Goal: Task Accomplishment & Management: Use online tool/utility

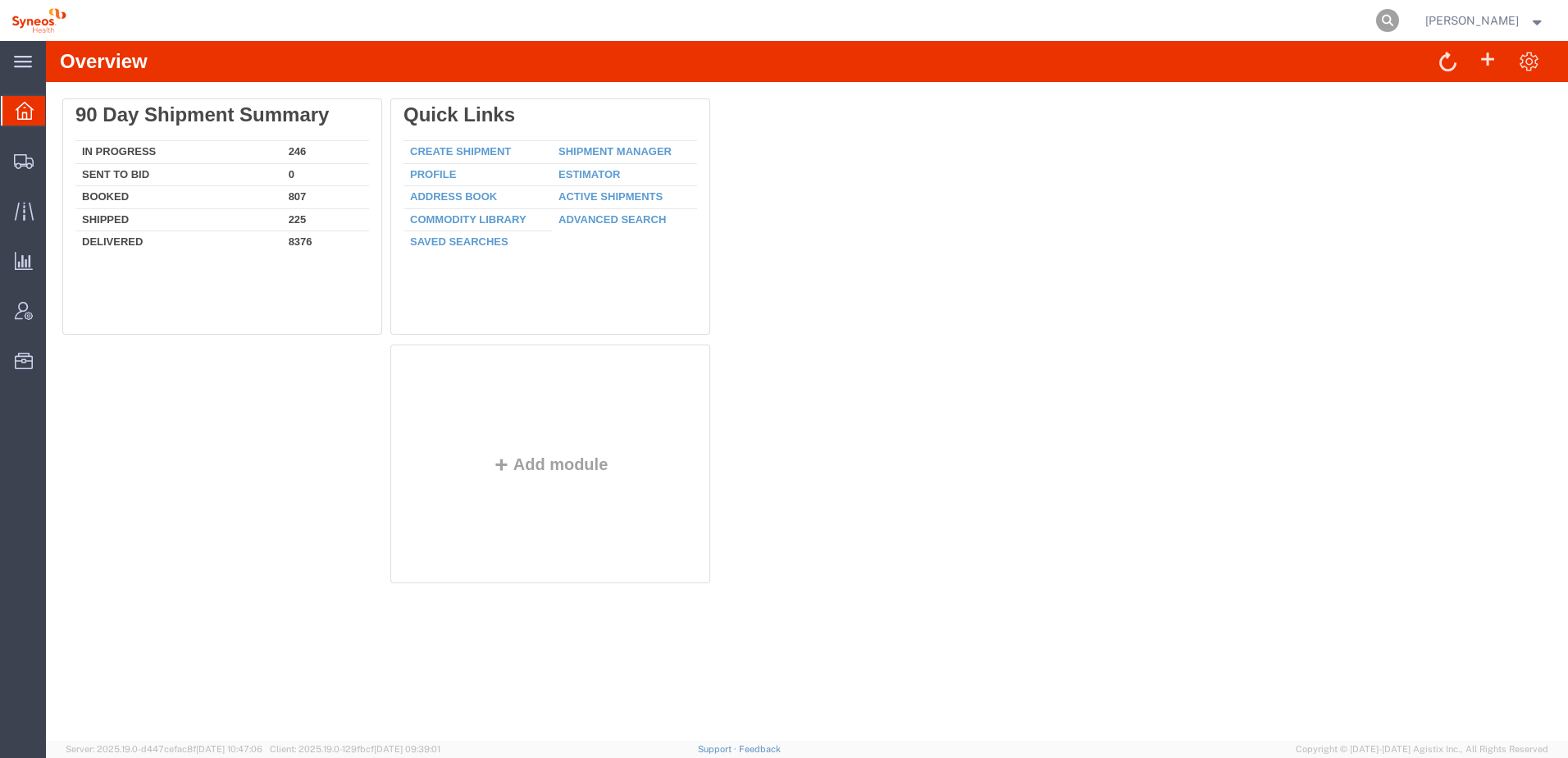
click at [1399, 21] on icon at bounding box center [1388, 21] width 23 height 23
paste input "391982272881"
type input "391982272881"
click at [1399, 22] on icon at bounding box center [1388, 21] width 23 height 23
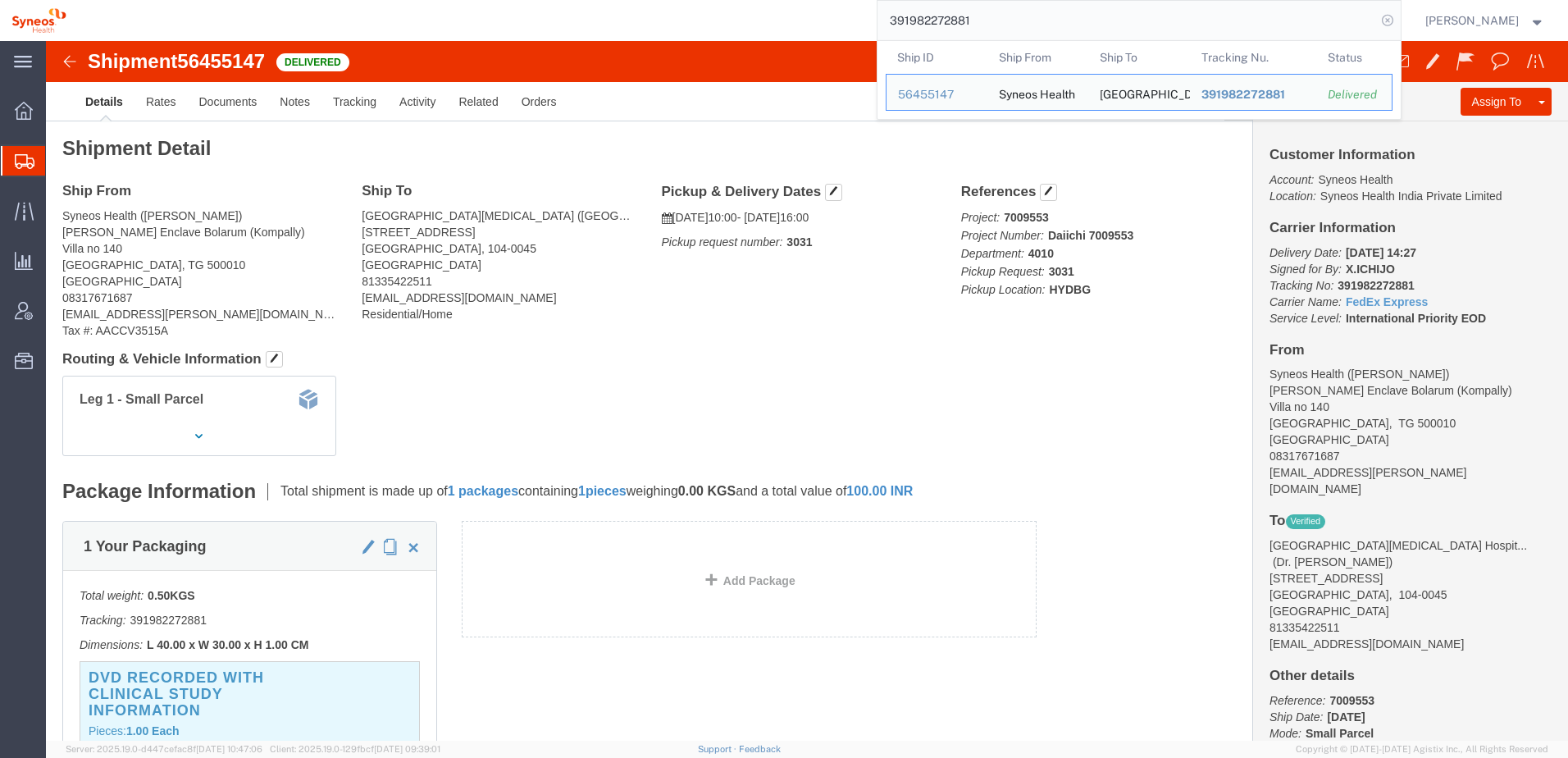
click at [1399, 15] on icon at bounding box center [1388, 21] width 23 height 23
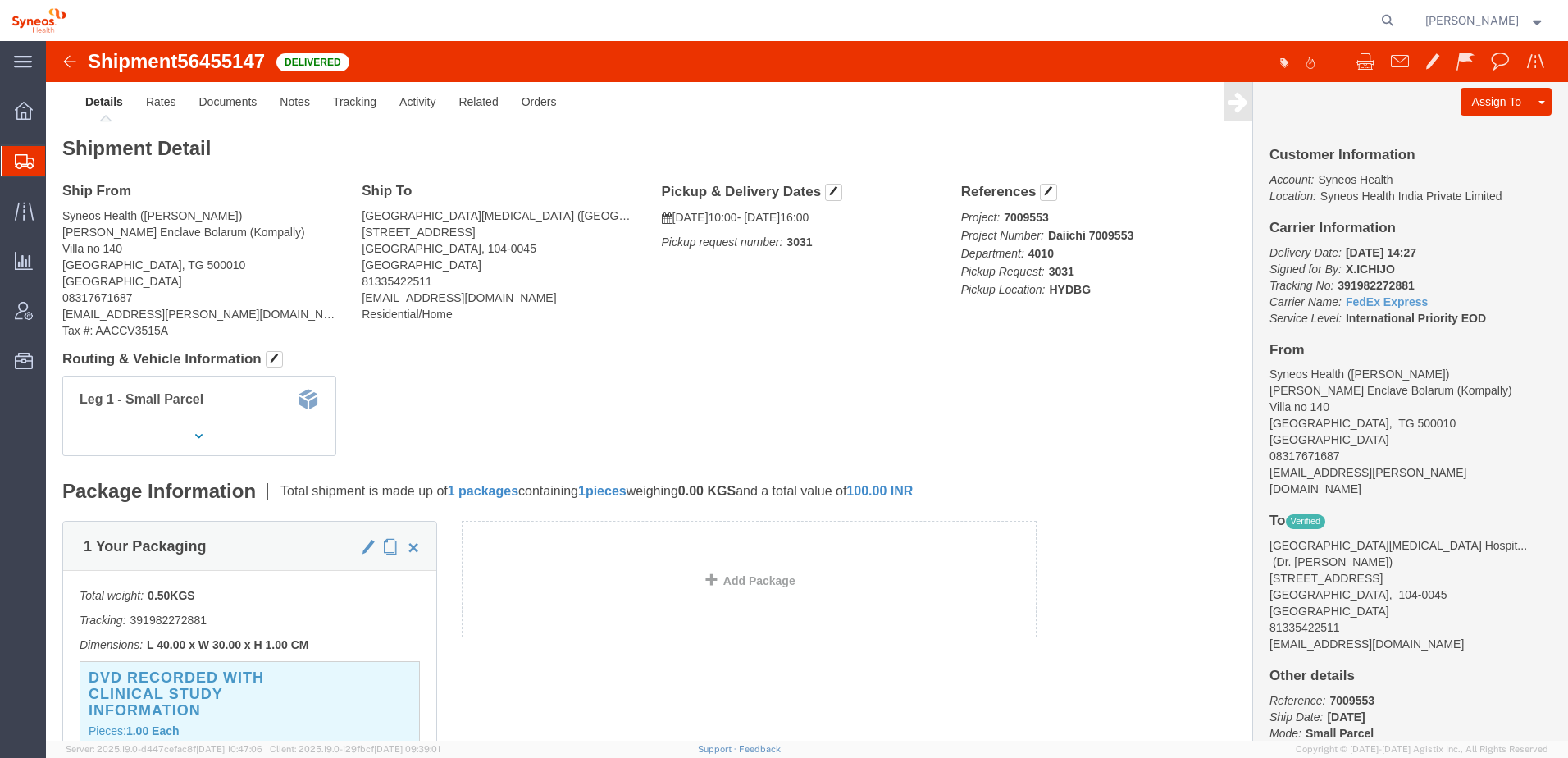
click at [36, 158] on div at bounding box center [23, 161] width 46 height 30
click at [0, 0] on span "Shipment Manager" at bounding box center [0, 0] width 0 height 0
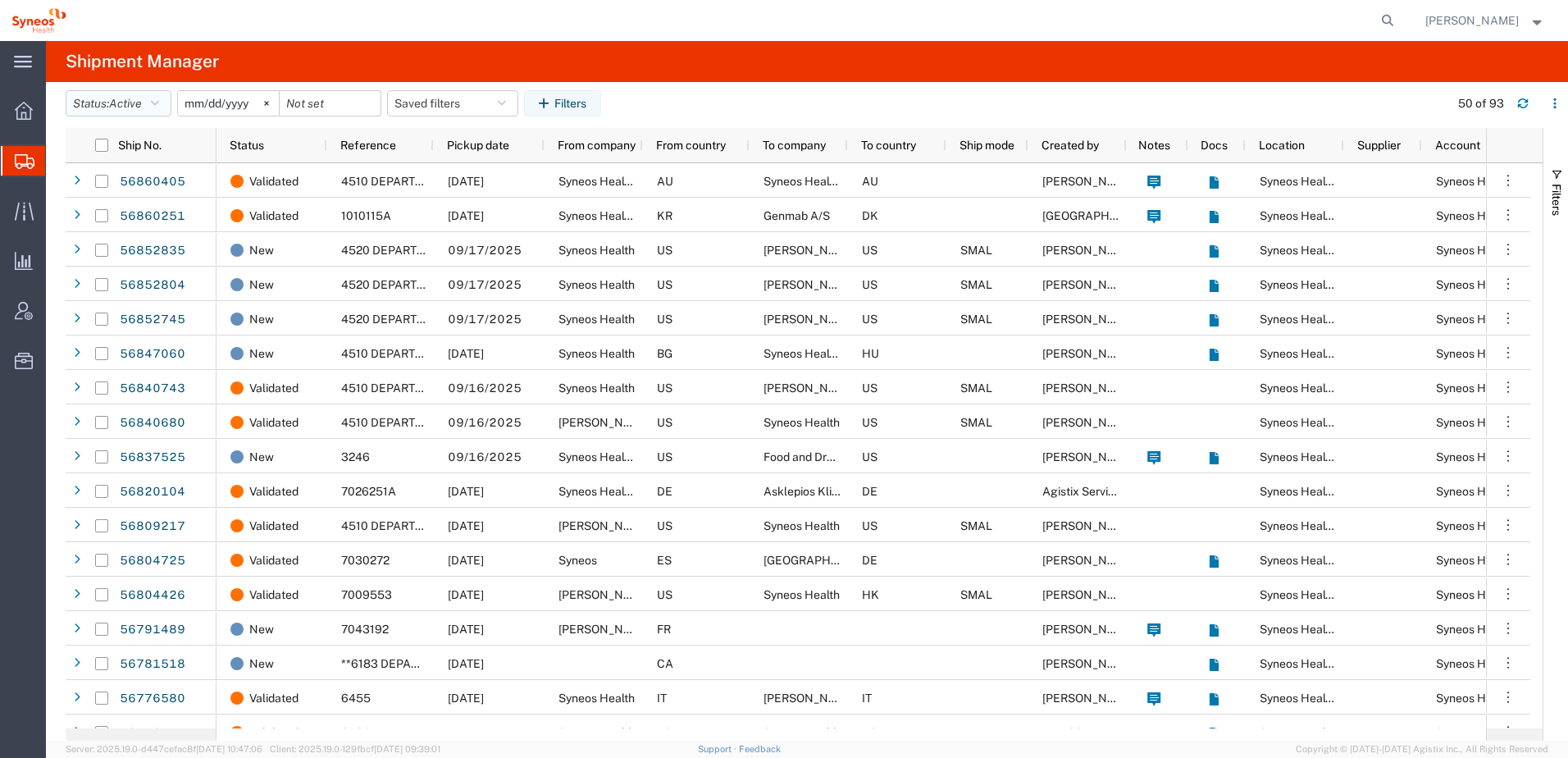
click at [159, 101] on icon "button" at bounding box center [155, 104] width 8 height 11
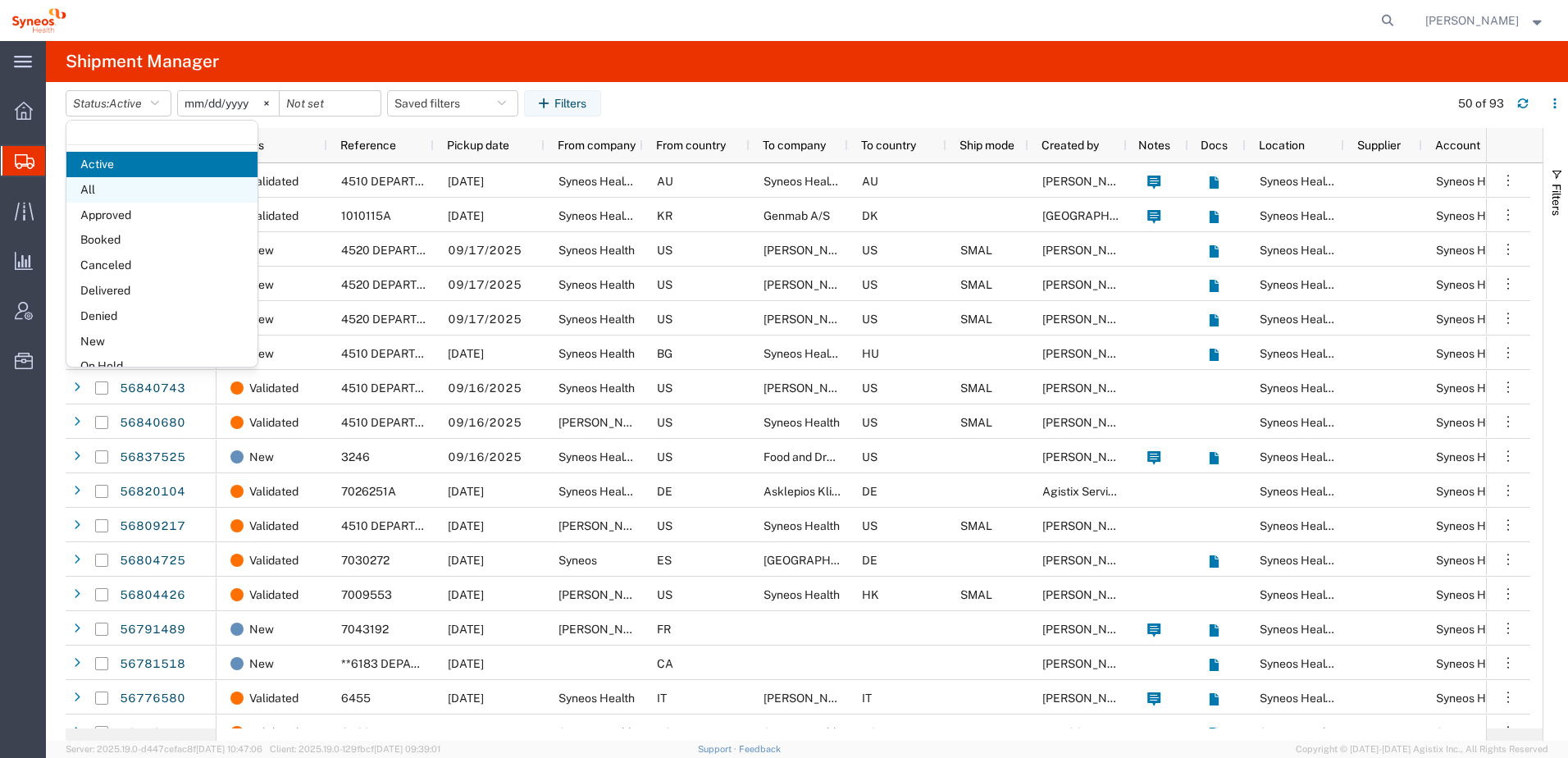
click at [117, 179] on span "All" at bounding box center [162, 190] width 191 height 25
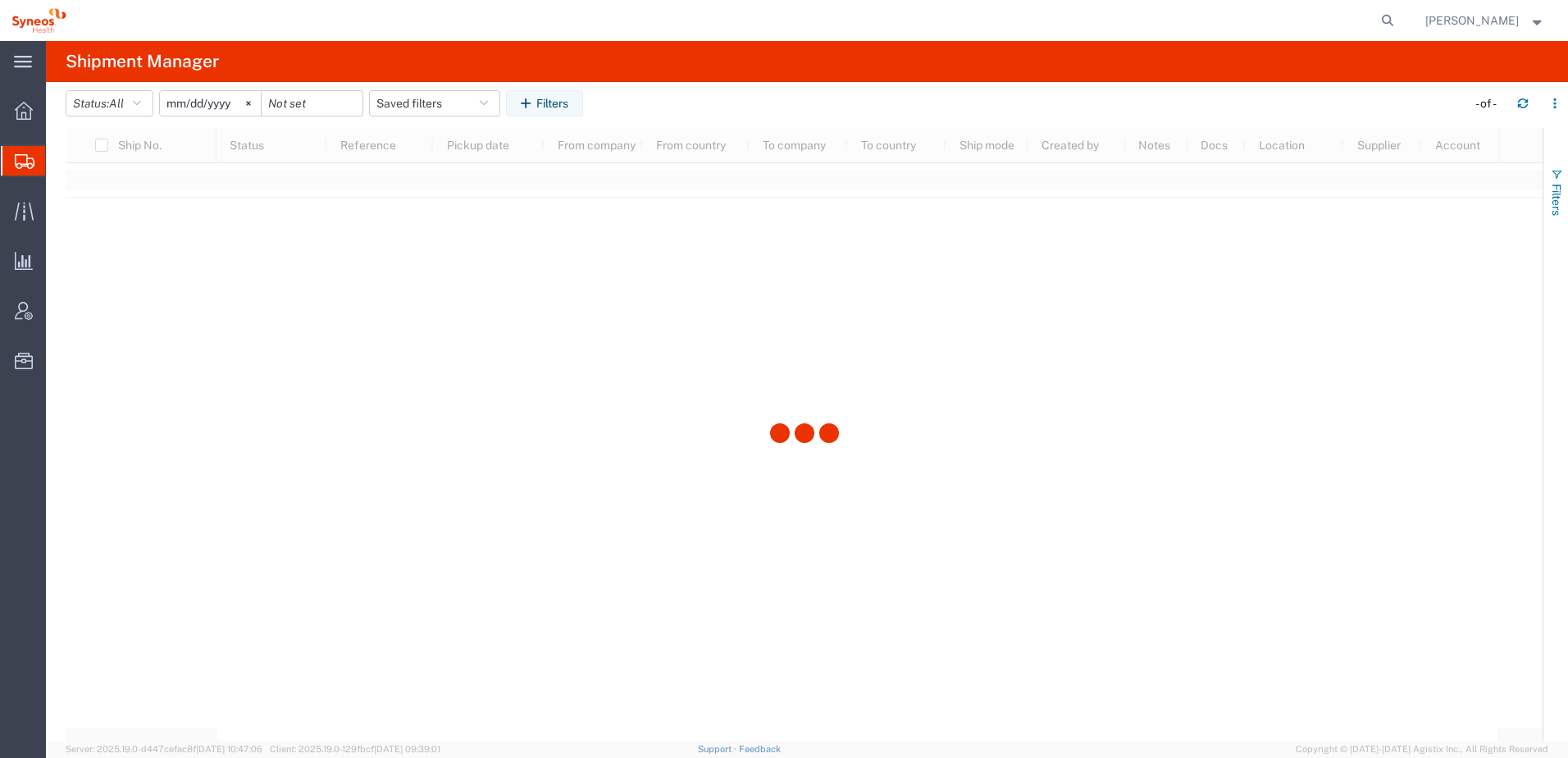
click at [1561, 172] on span "button" at bounding box center [1557, 175] width 13 height 13
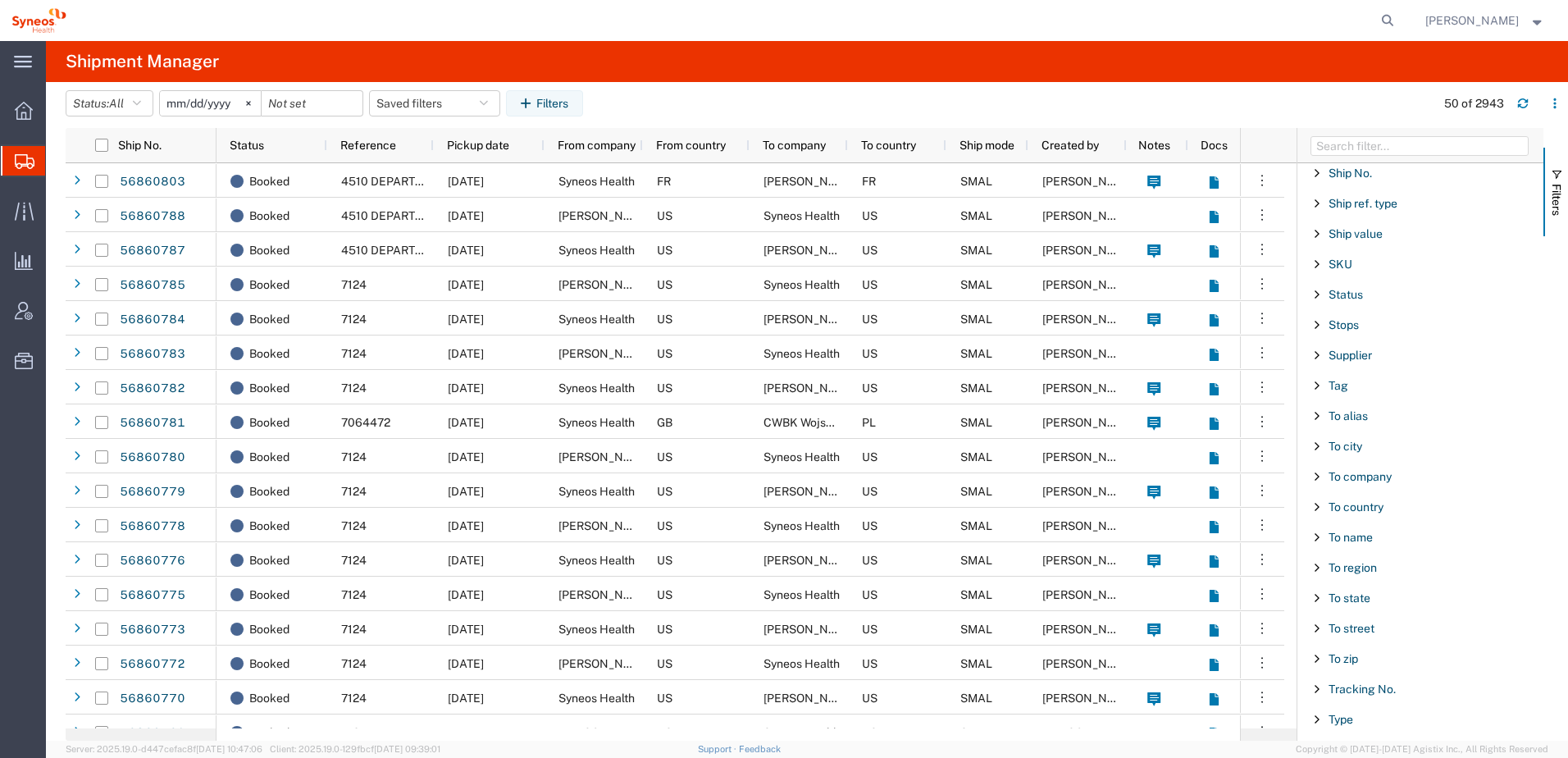
scroll to position [1425, 0]
click at [1347, 603] on span "To street" at bounding box center [1351, 604] width 46 height 13
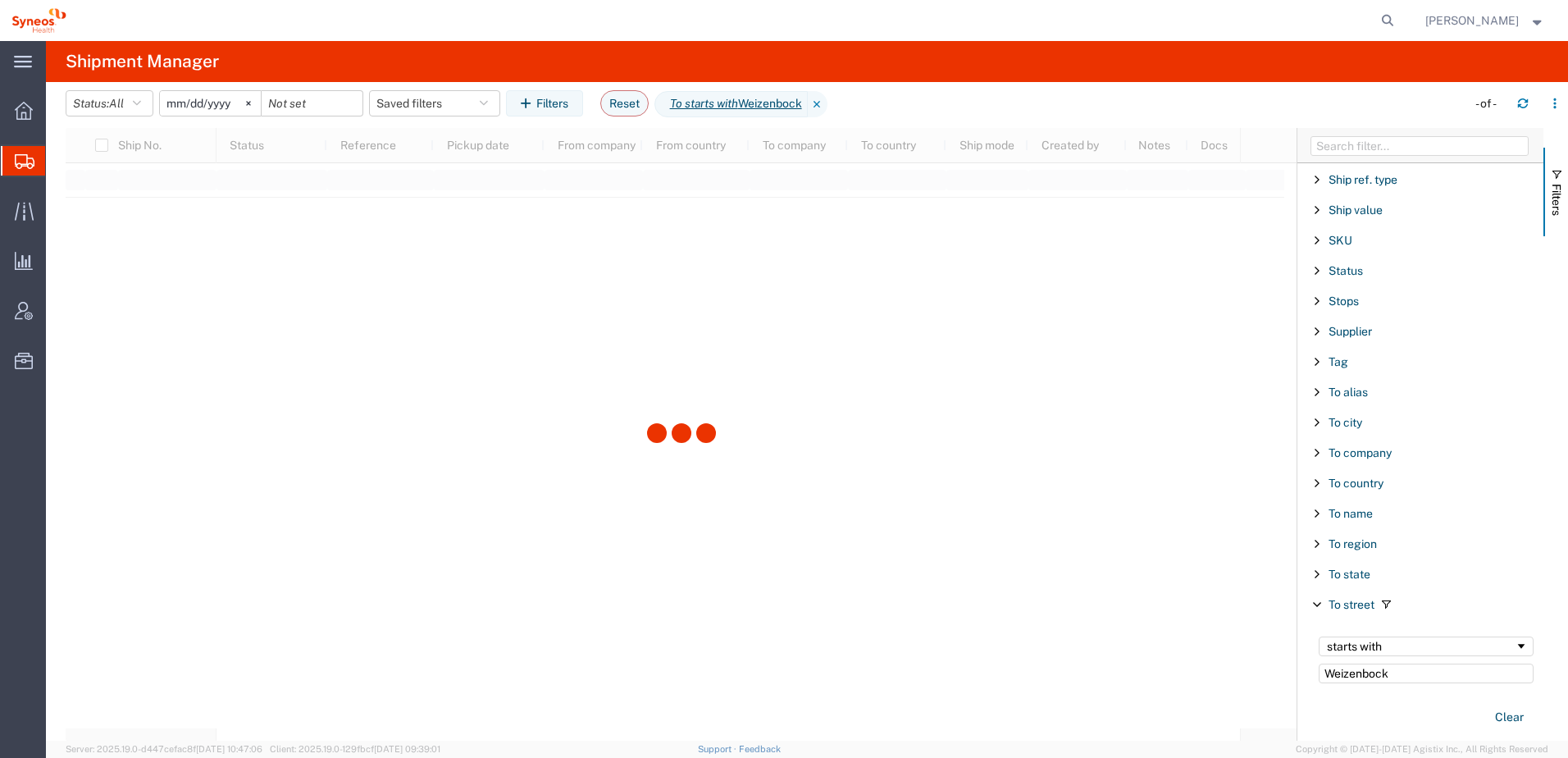
type input "Weizenbock"
click at [253, 99] on svg-icon at bounding box center [248, 103] width 24 height 24
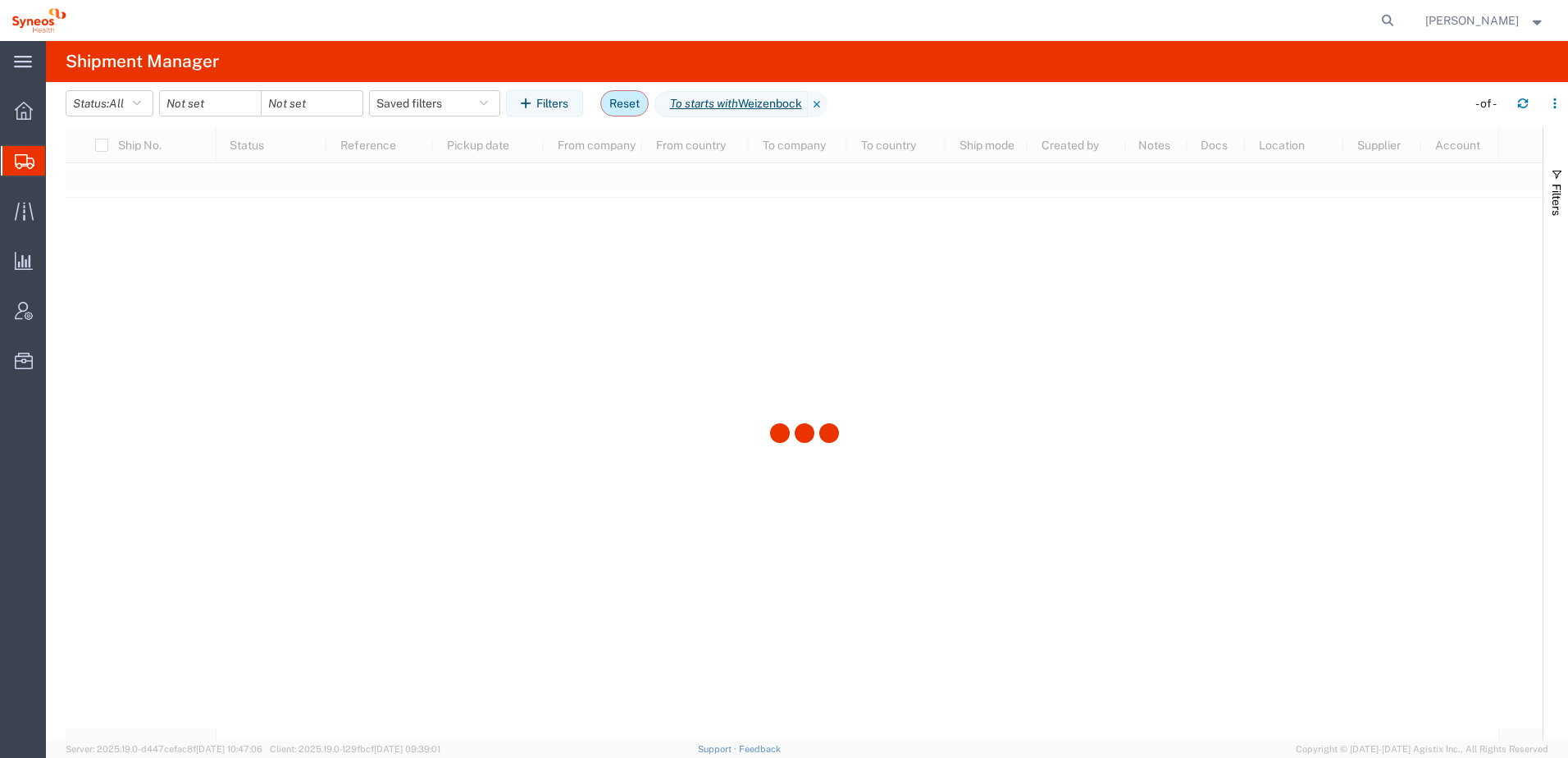
click at [625, 105] on button "Reset" at bounding box center [625, 104] width 49 height 26
type input "[DATE]"
drag, startPoint x: 529, startPoint y: 488, endPoint x: 484, endPoint y: 466, distance: 50.1
click at [529, 488] on div at bounding box center [804, 434] width 1477 height 612
click at [30, 264] on icon at bounding box center [23, 260] width 18 height 18
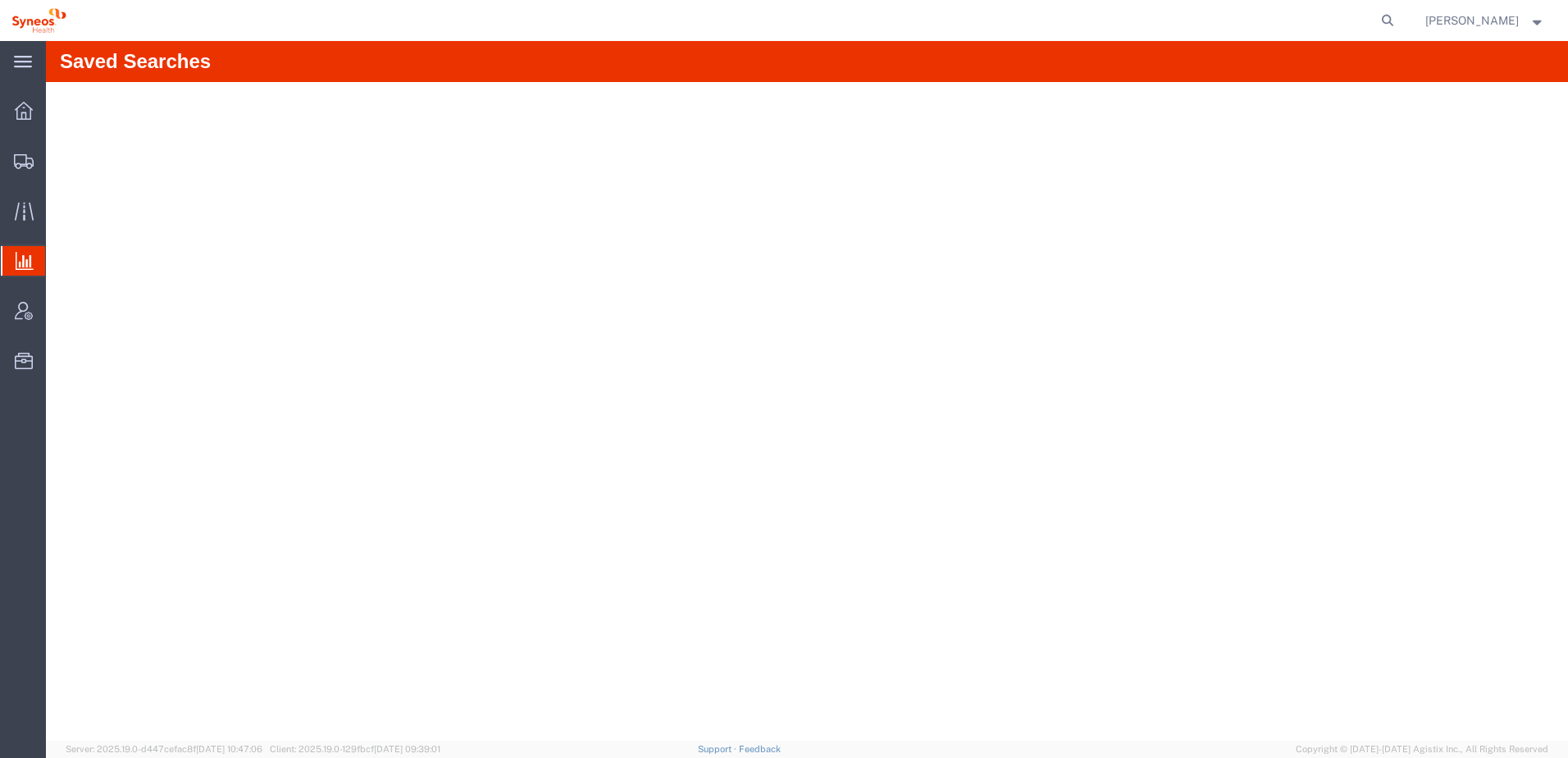
click at [58, 260] on span "Analytics" at bounding box center [51, 260] width 13 height 33
